Goal: Task Accomplishment & Management: Manage account settings

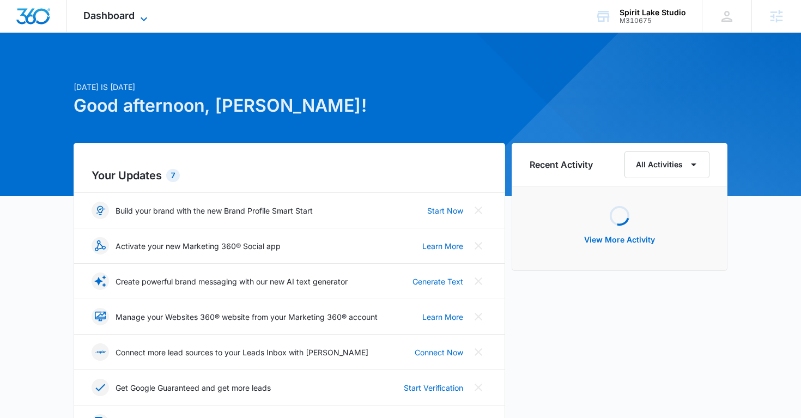
click at [128, 16] on span "Dashboard" at bounding box center [108, 15] width 51 height 11
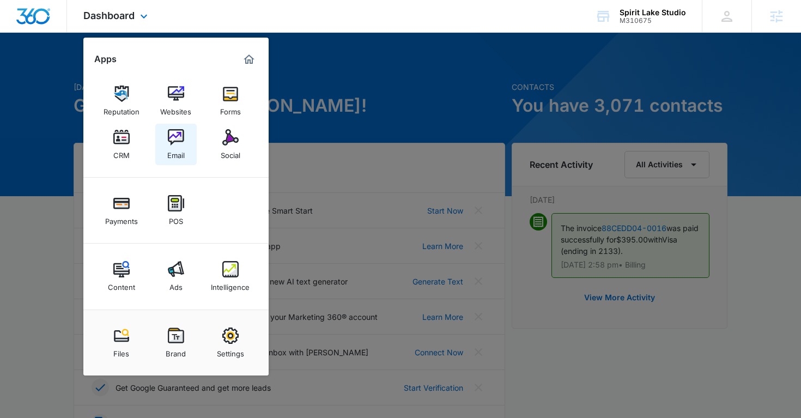
click at [183, 148] on div "Email" at bounding box center [175, 152] width 17 height 14
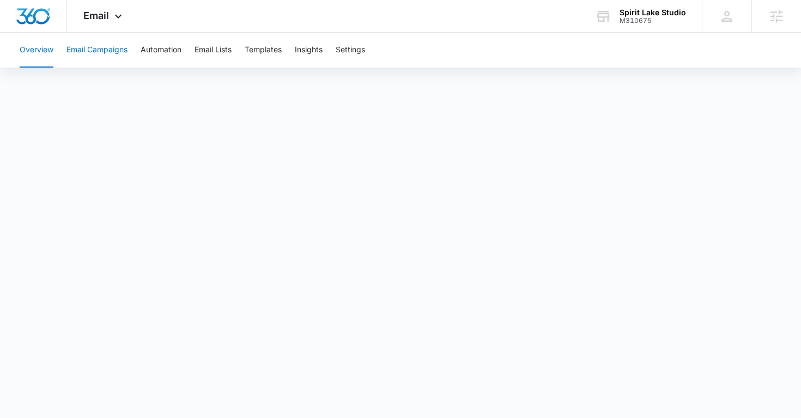
click at [113, 54] on button "Email Campaigns" at bounding box center [96, 50] width 61 height 35
click at [51, 52] on button "Overview" at bounding box center [37, 50] width 34 height 35
click at [42, 55] on button "Overview" at bounding box center [37, 50] width 34 height 35
